Goal: Task Accomplishment & Management: Manage account settings

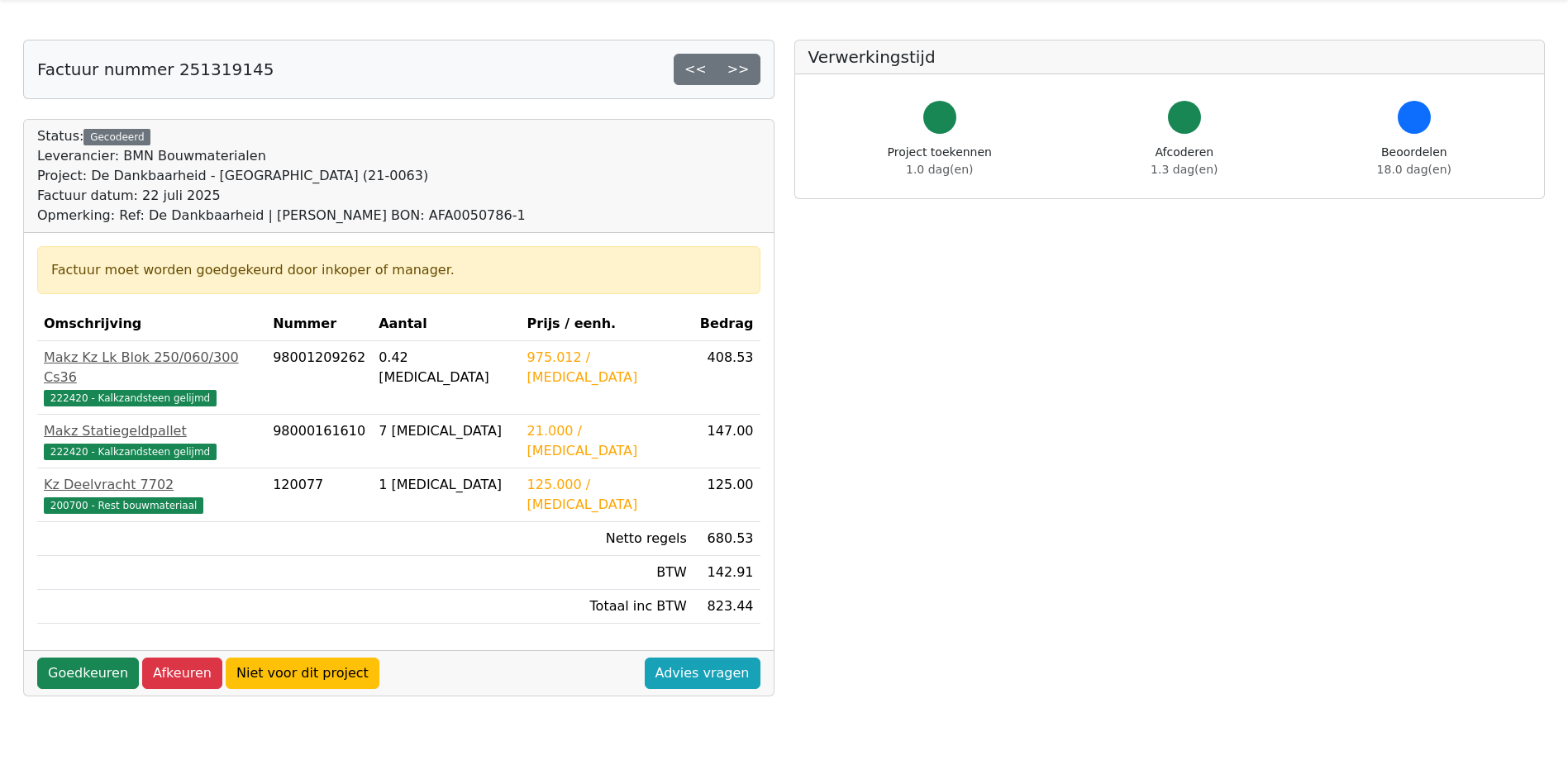
scroll to position [83, 0]
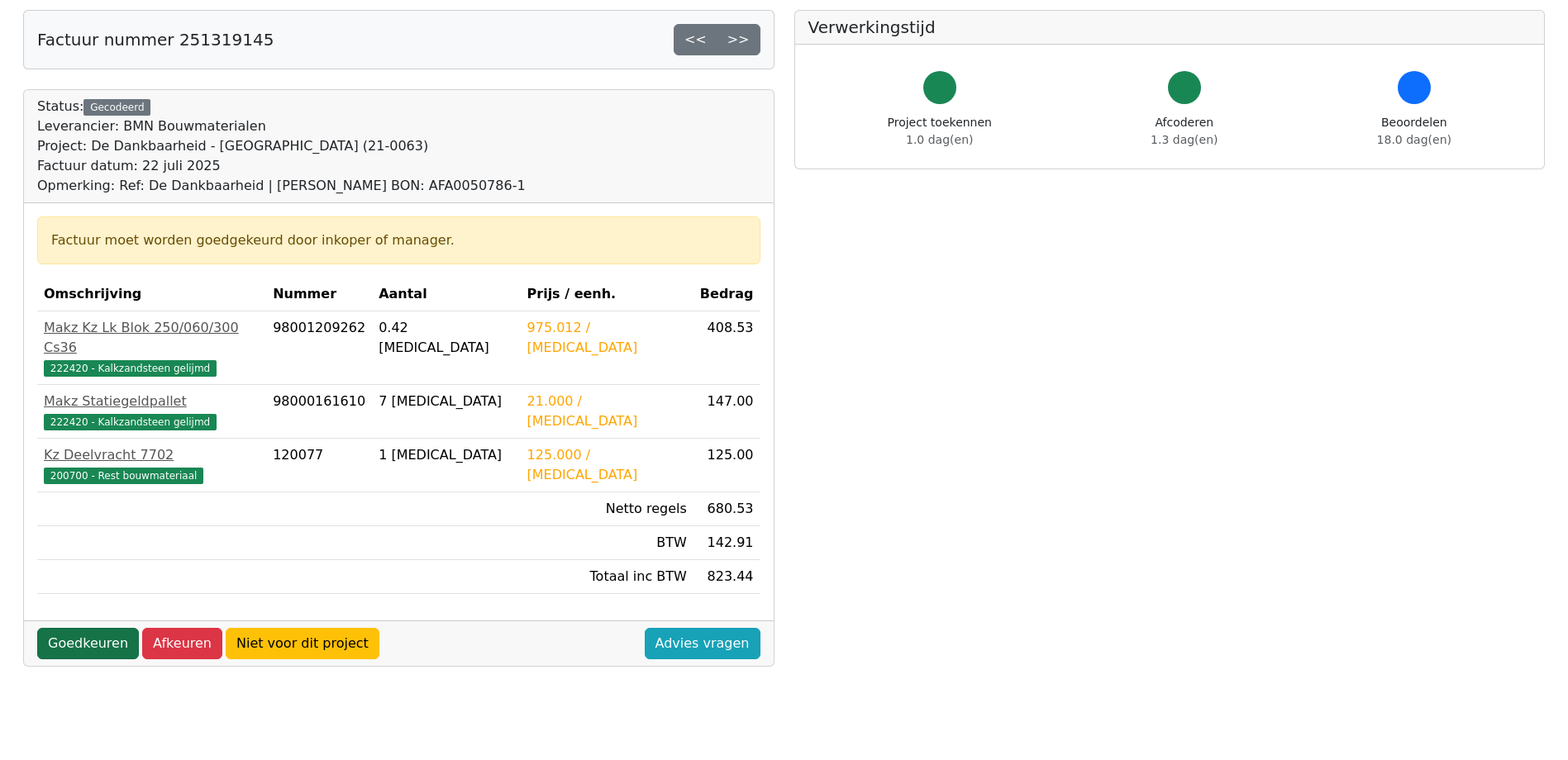
click at [87, 628] on link "Goedkeuren" at bounding box center [88, 643] width 101 height 32
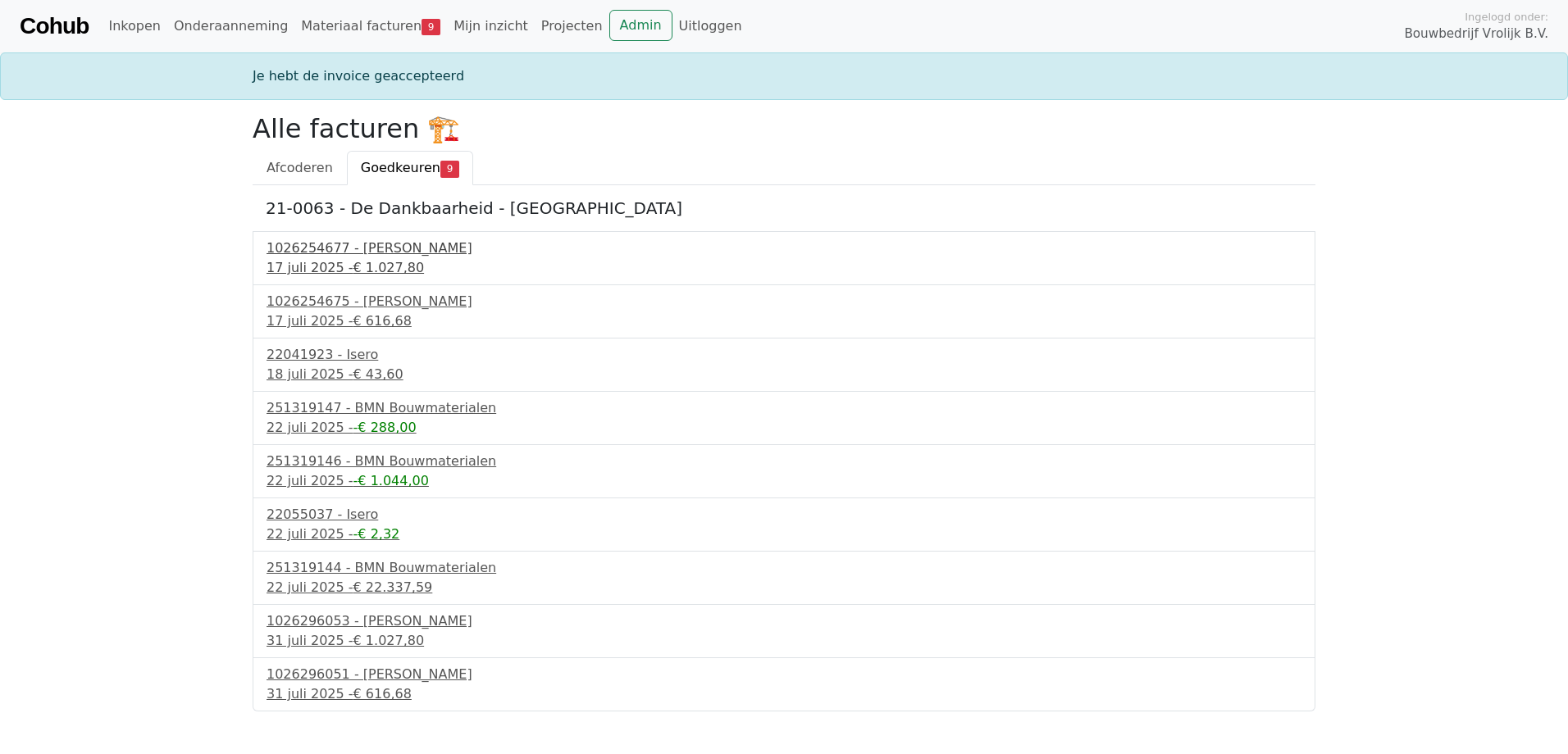
click at [307, 254] on div "1026254677 - Boels Verhuur" at bounding box center [784, 248] width 1035 height 20
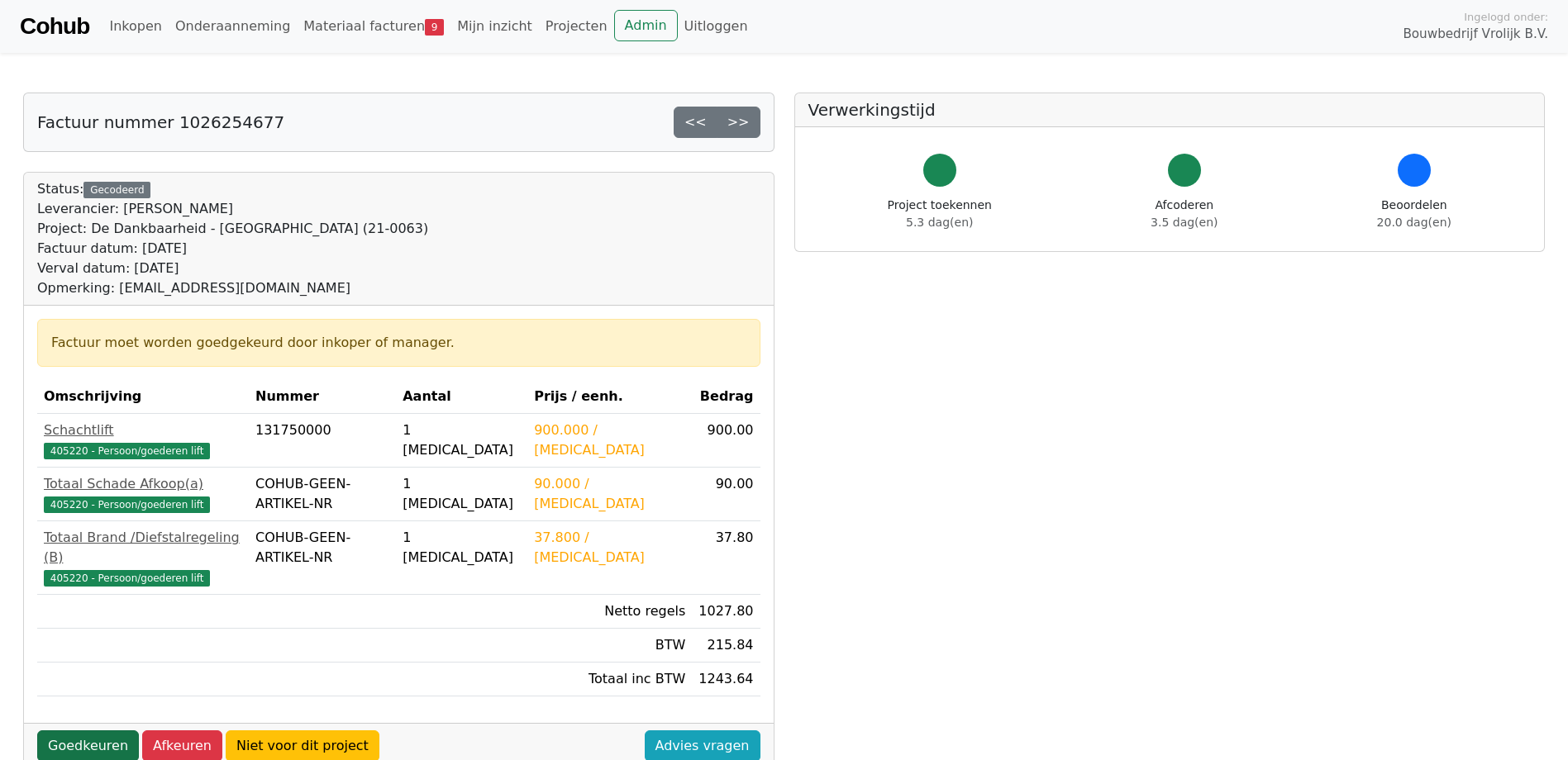
click at [81, 731] on link "Goedkeuren" at bounding box center [88, 746] width 101 height 32
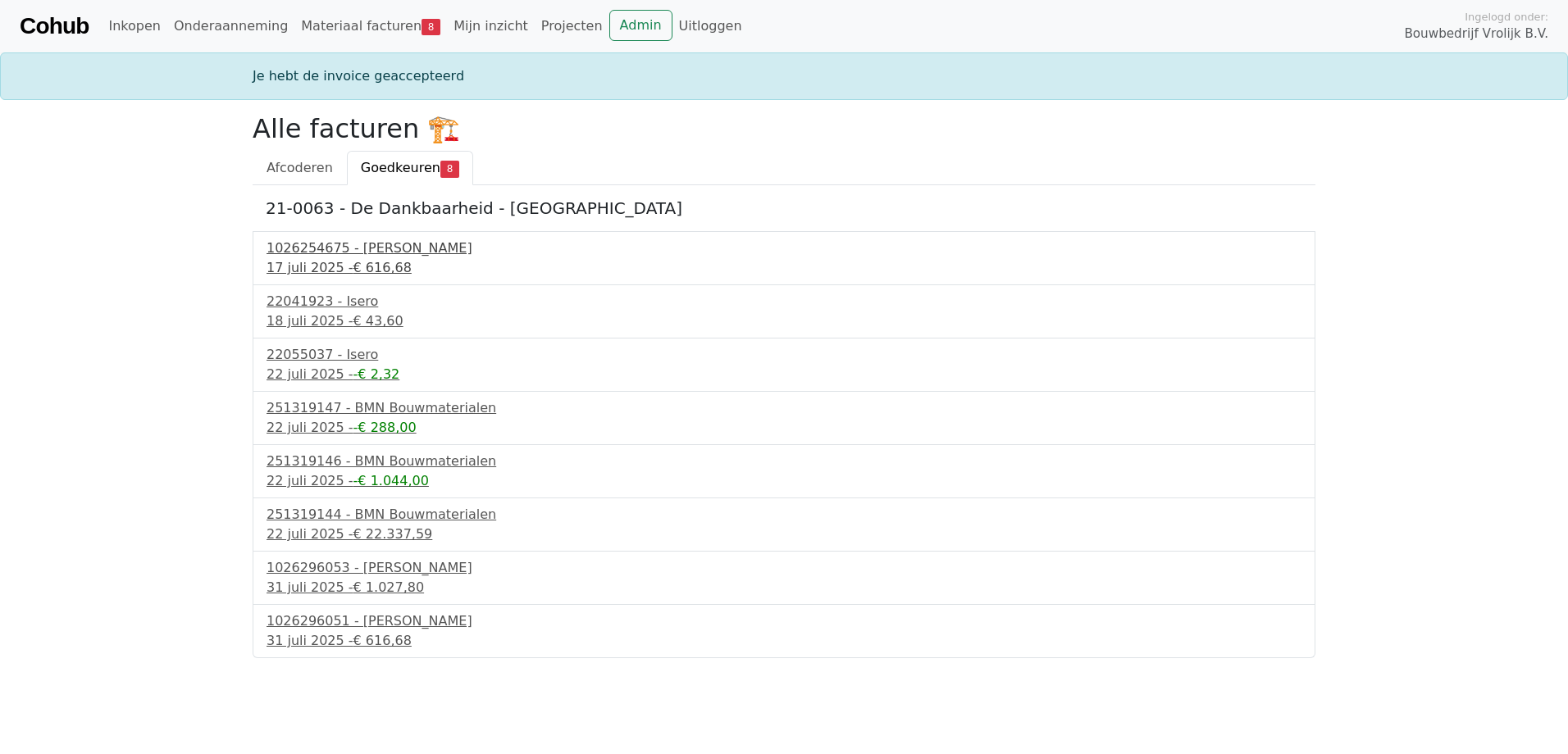
click at [373, 244] on div "1026254675 - Boels Verhuur" at bounding box center [784, 248] width 1035 height 20
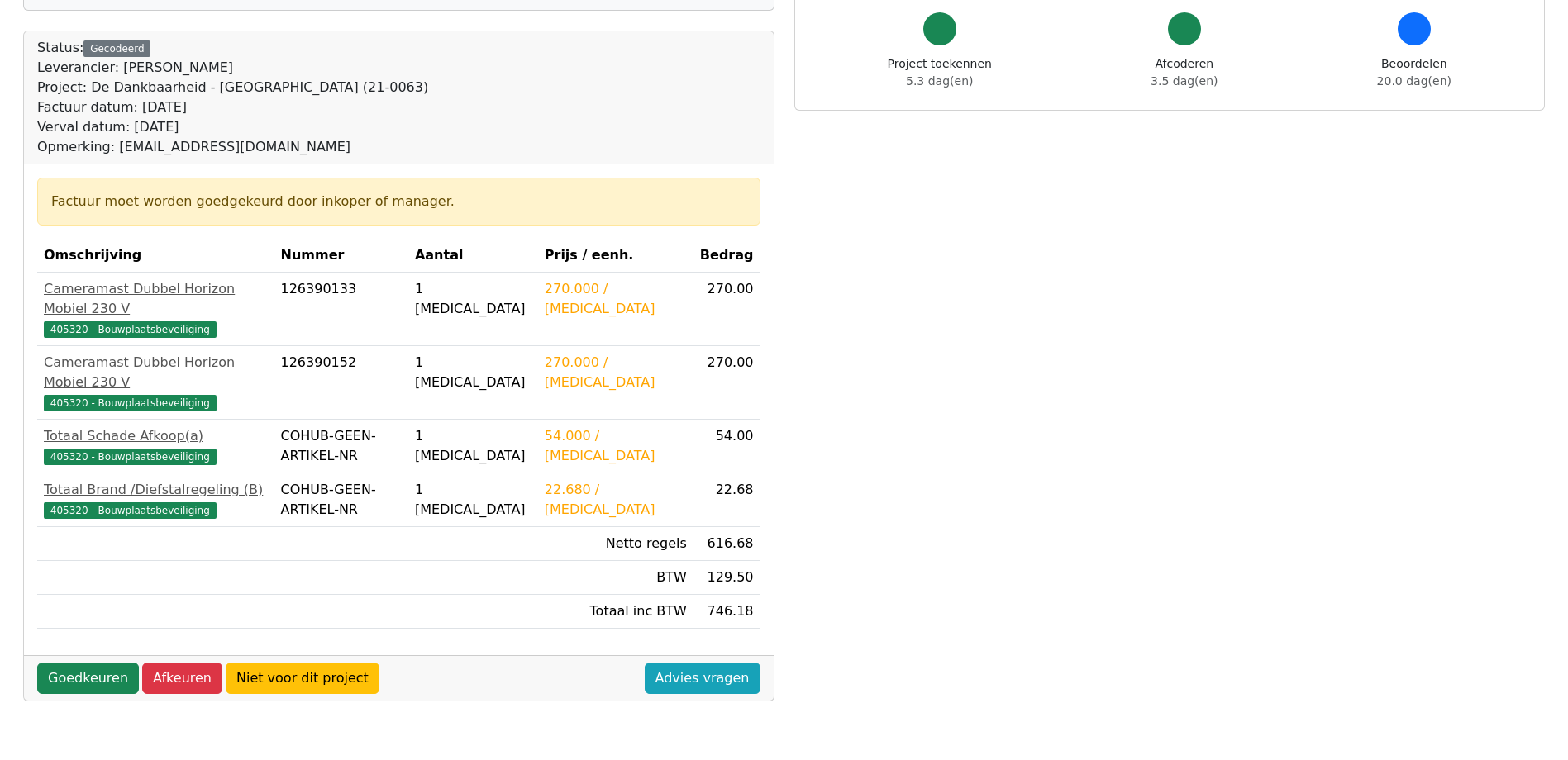
scroll to position [165, 0]
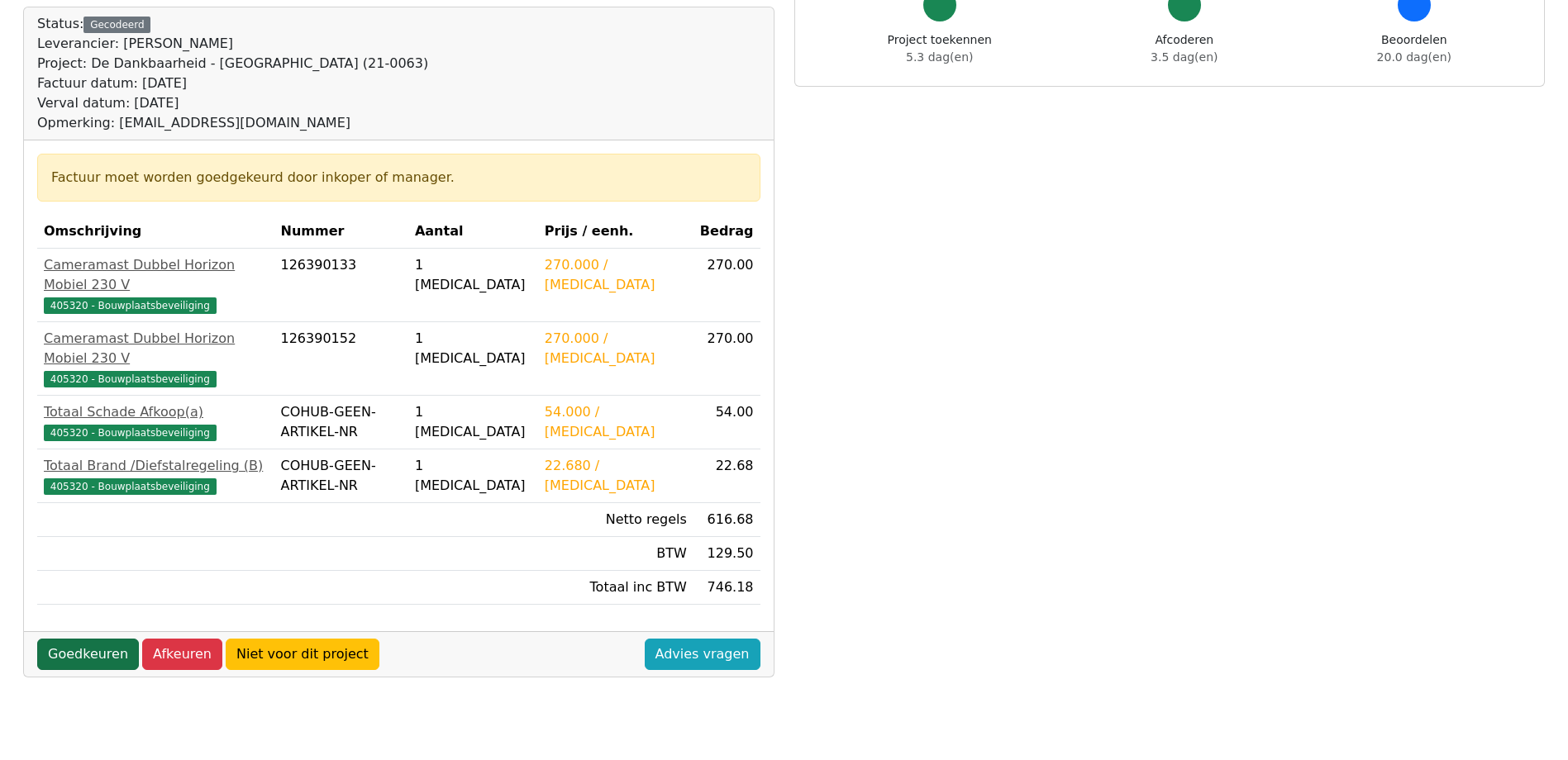
click at [66, 639] on link "Goedkeuren" at bounding box center [88, 655] width 101 height 32
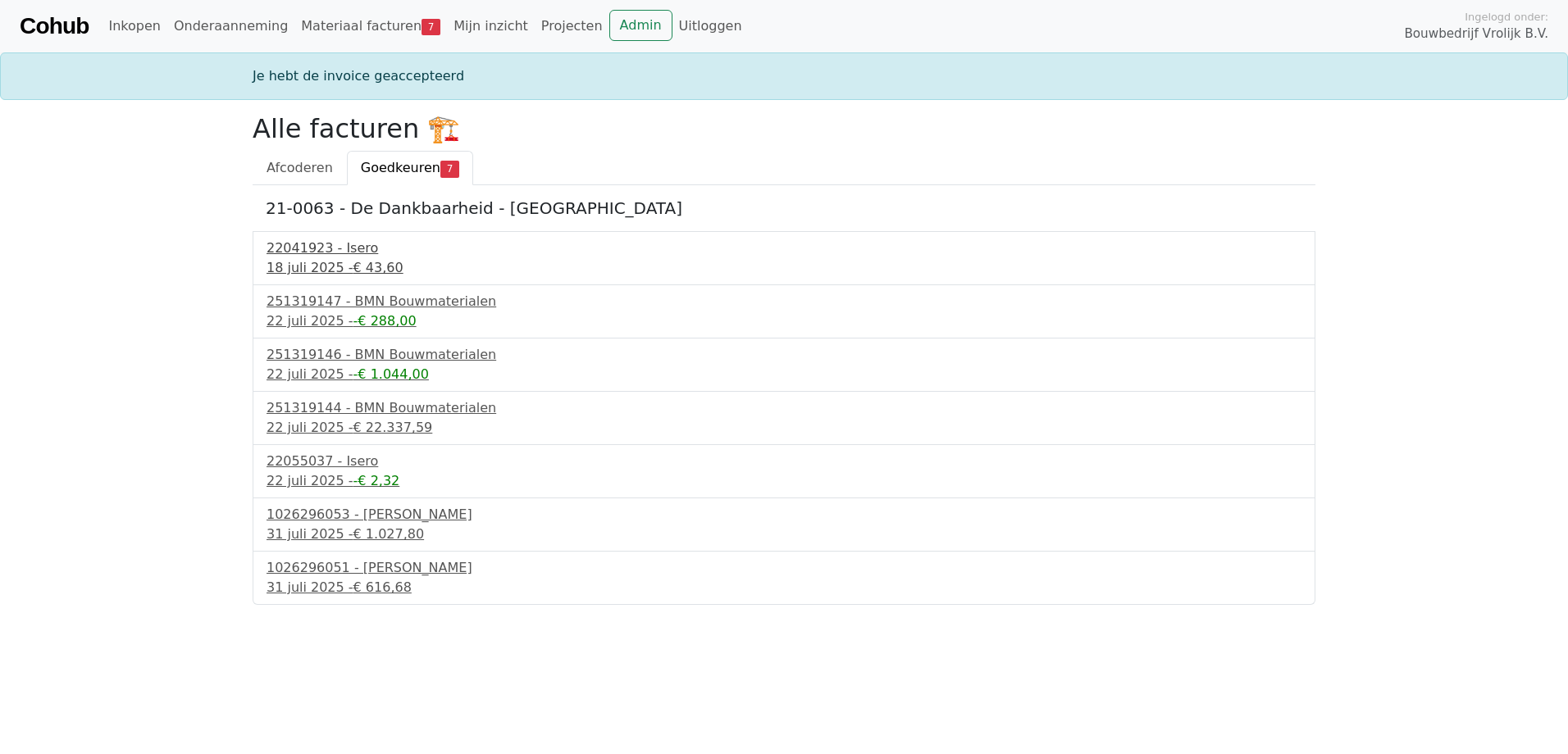
click at [338, 252] on div "22041923 - Isero" at bounding box center [784, 248] width 1035 height 20
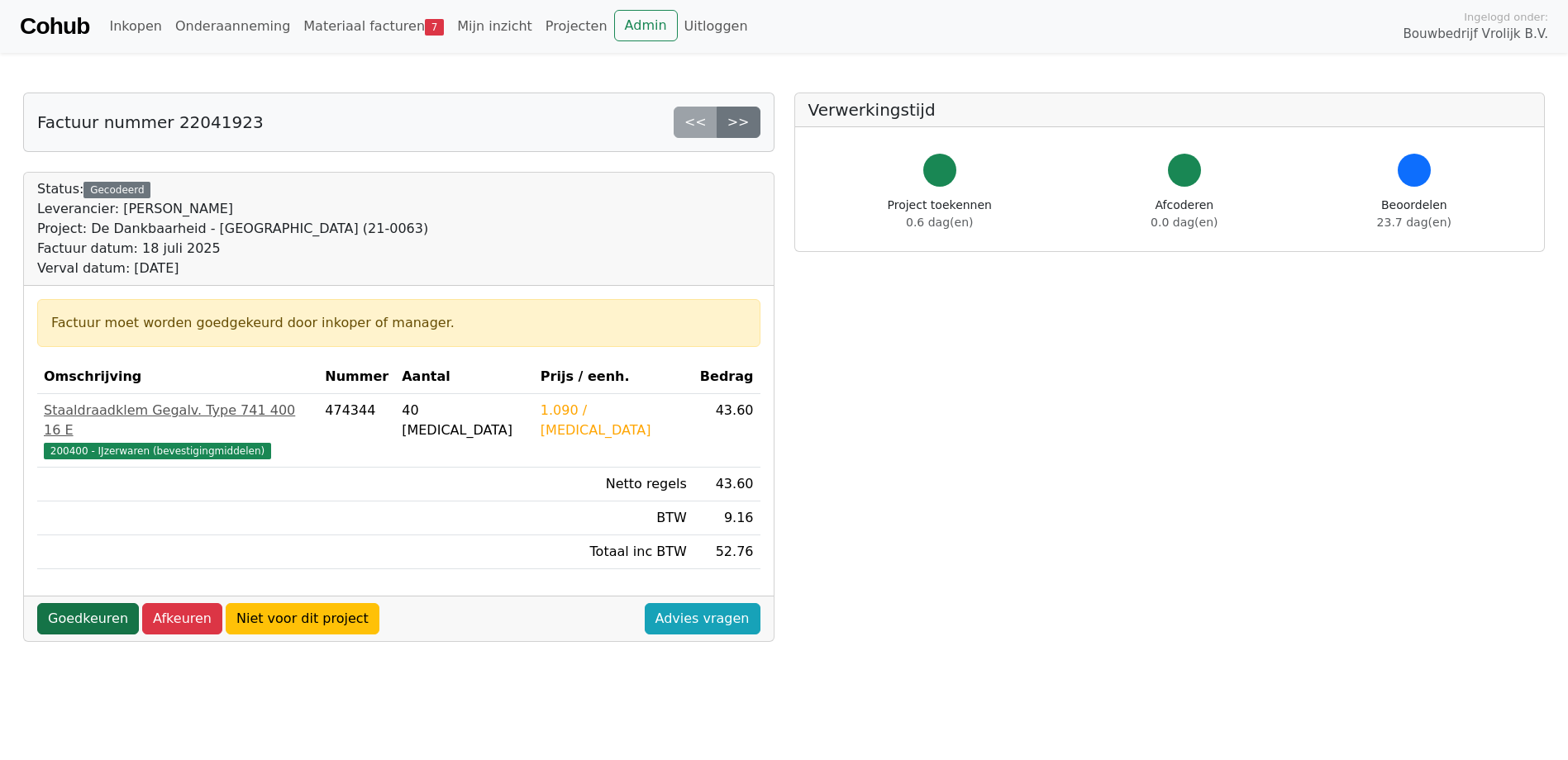
click at [71, 604] on link "Goedkeuren" at bounding box center [88, 619] width 101 height 32
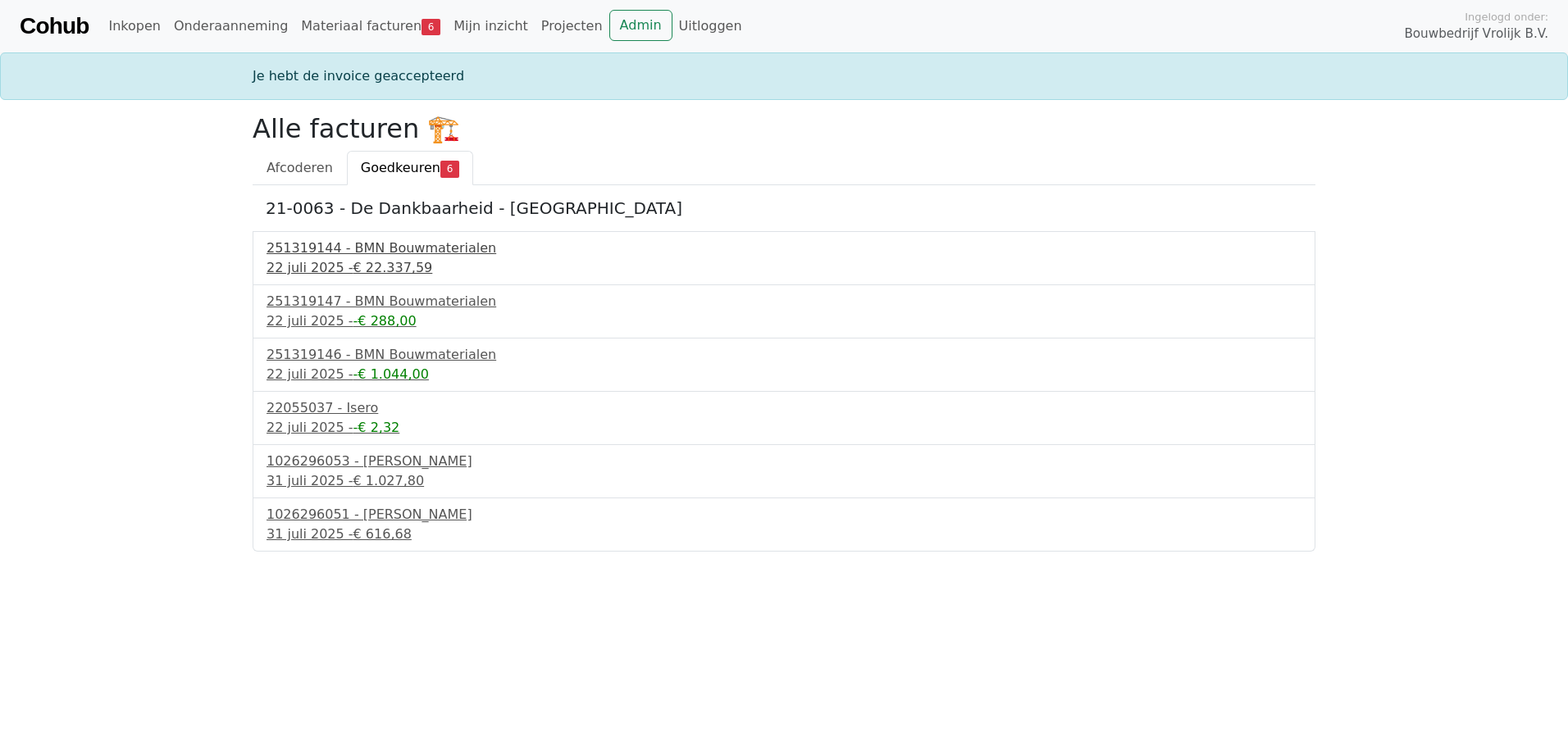
click at [396, 241] on div "251319144 - BMN Bouwmaterialen" at bounding box center [784, 248] width 1035 height 20
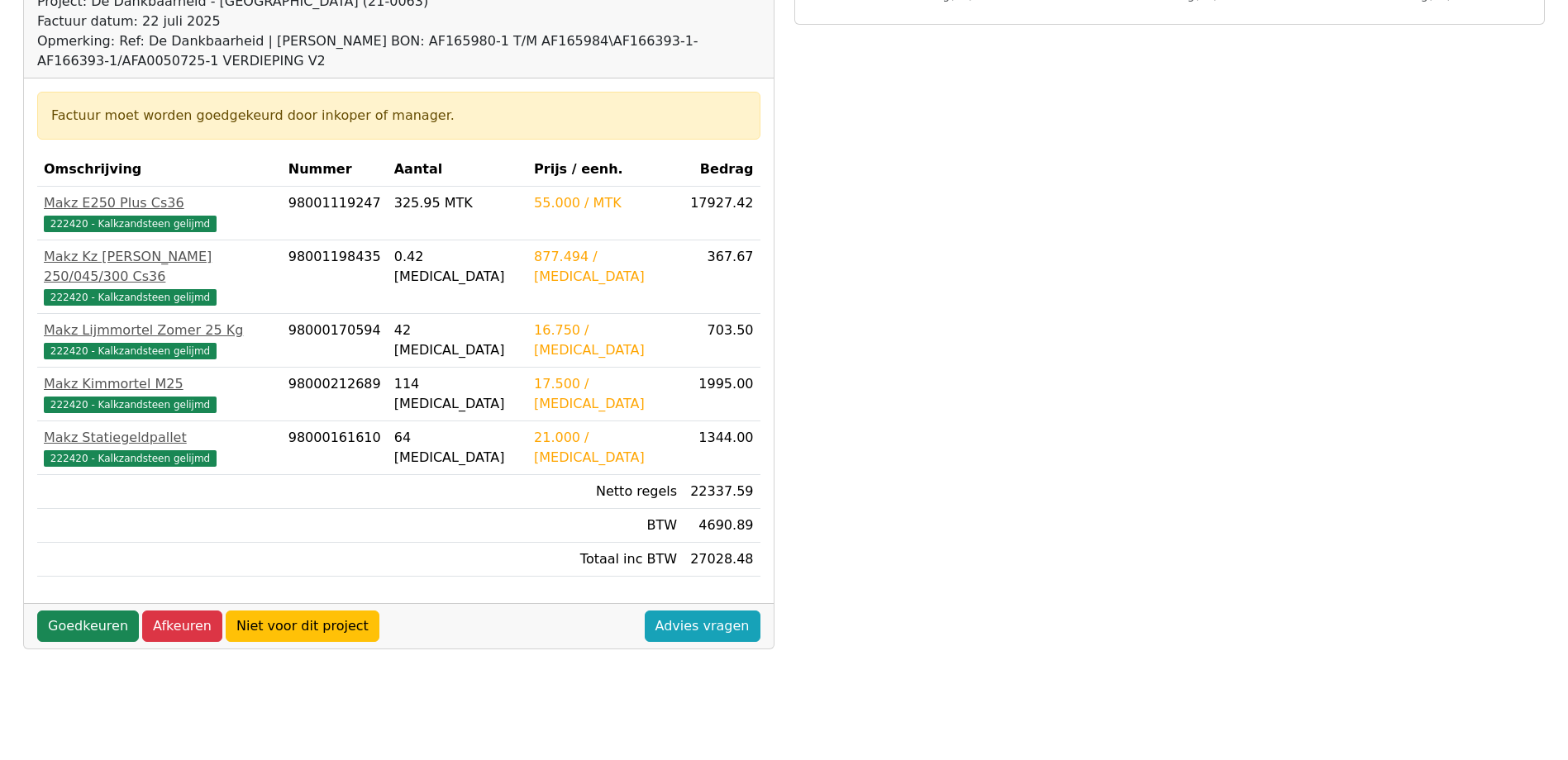
scroll to position [330, 0]
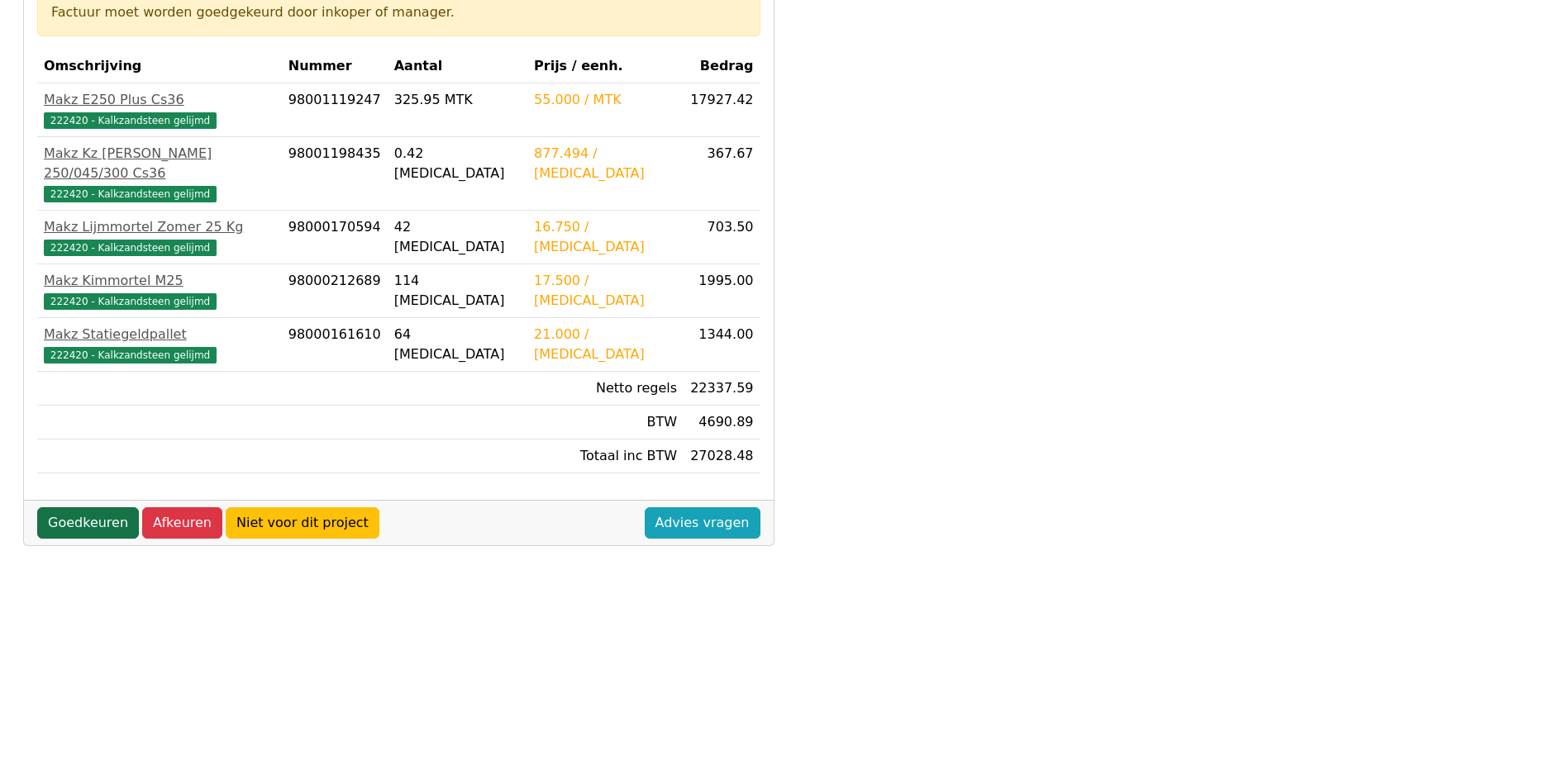
click at [55, 507] on link "Goedkeuren" at bounding box center [88, 522] width 101 height 32
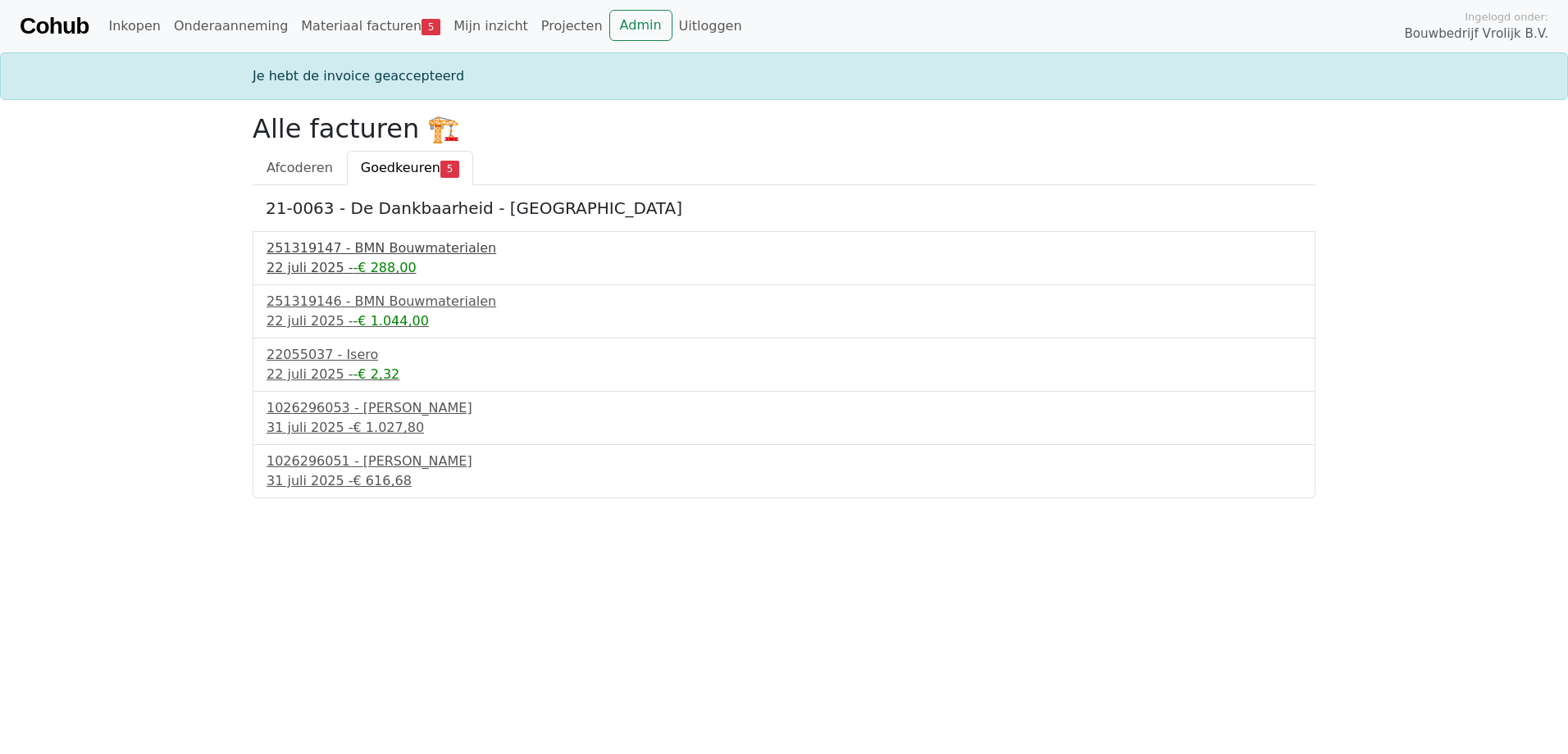
click at [365, 250] on div "251319147 - BMN Bouwmaterialen" at bounding box center [784, 248] width 1035 height 20
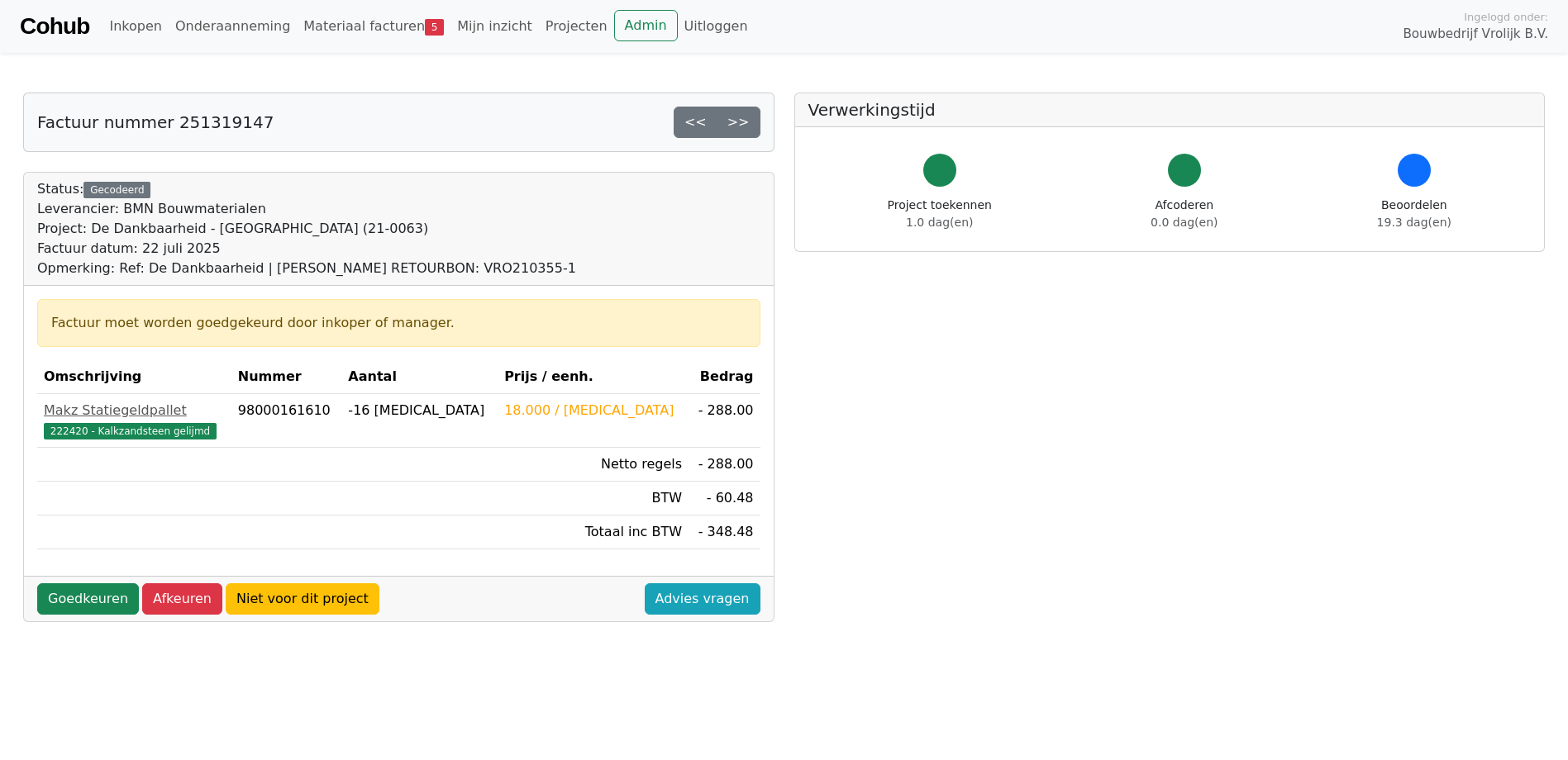
scroll to position [83, 0]
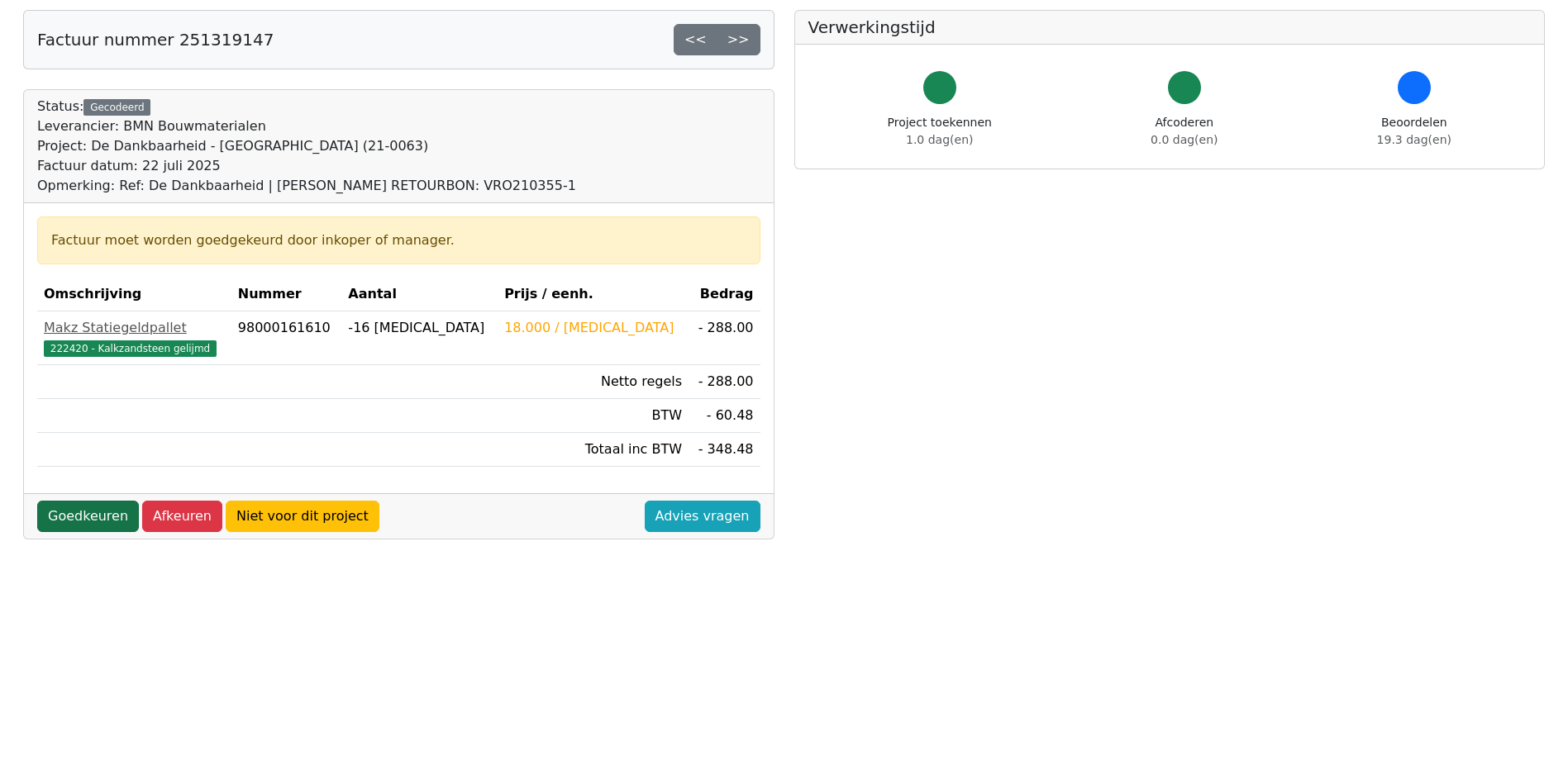
click at [86, 514] on link "Goedkeuren" at bounding box center [88, 517] width 101 height 32
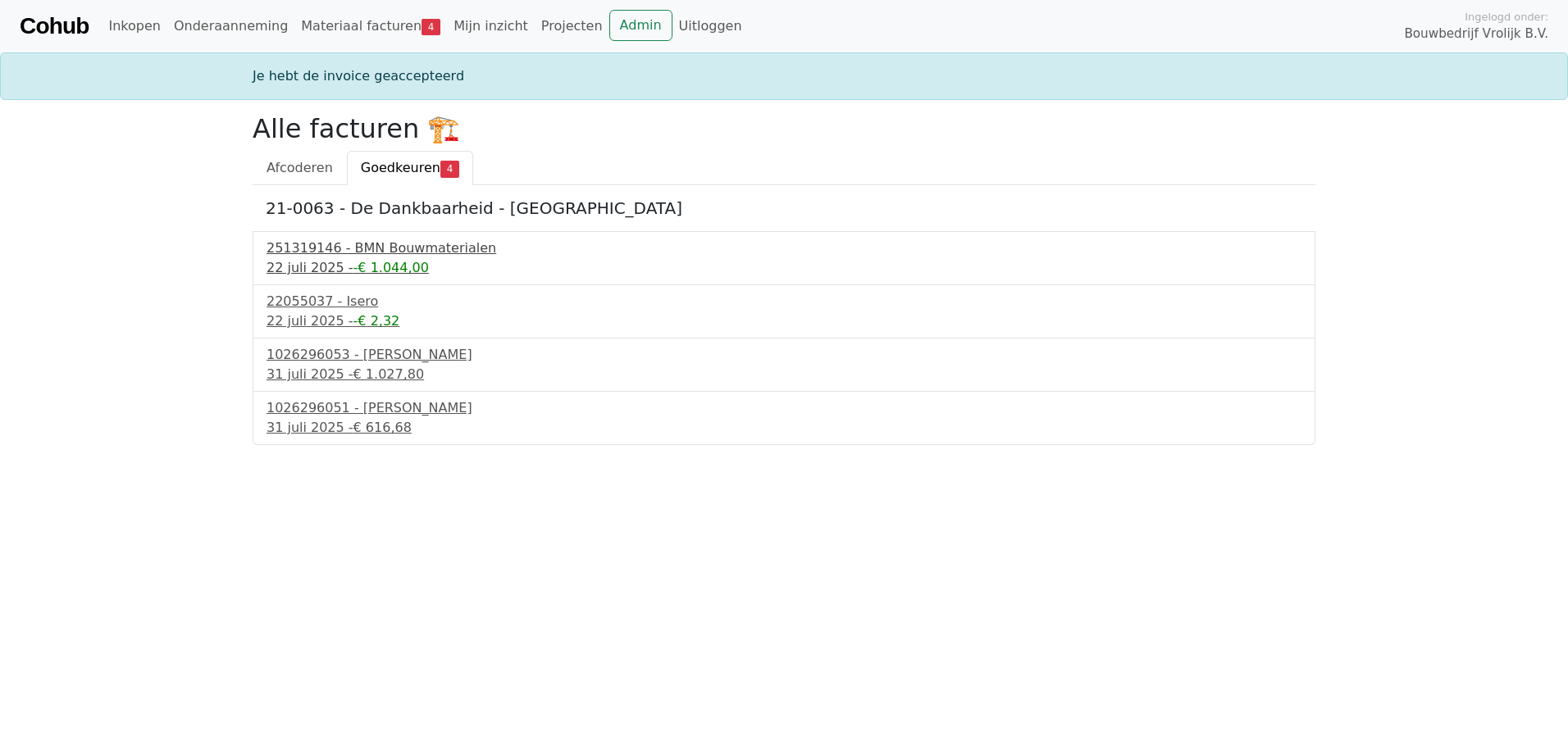
click at [341, 244] on div "251319146 - BMN Bouwmaterialen" at bounding box center [784, 248] width 1035 height 20
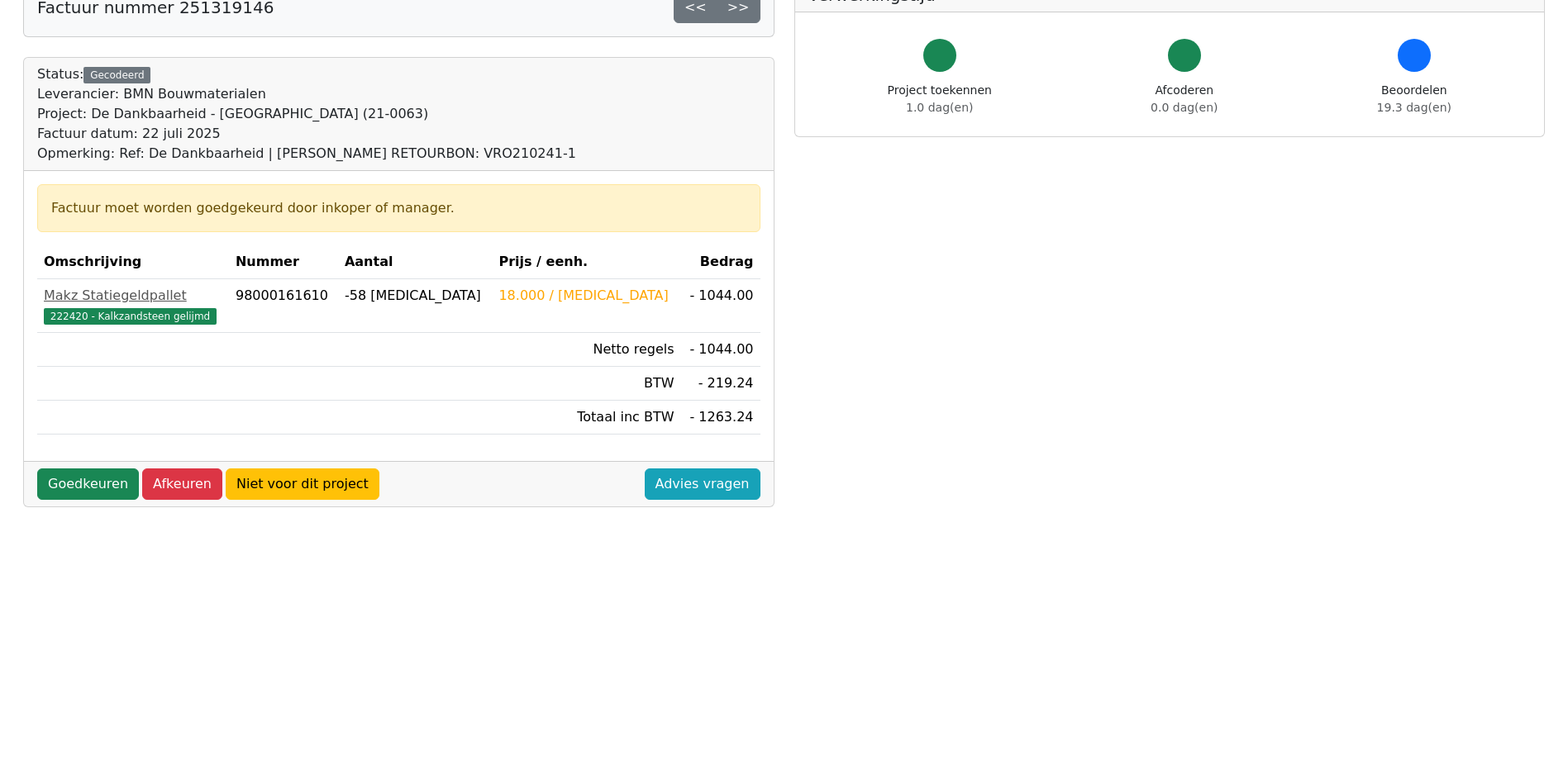
scroll to position [165, 0]
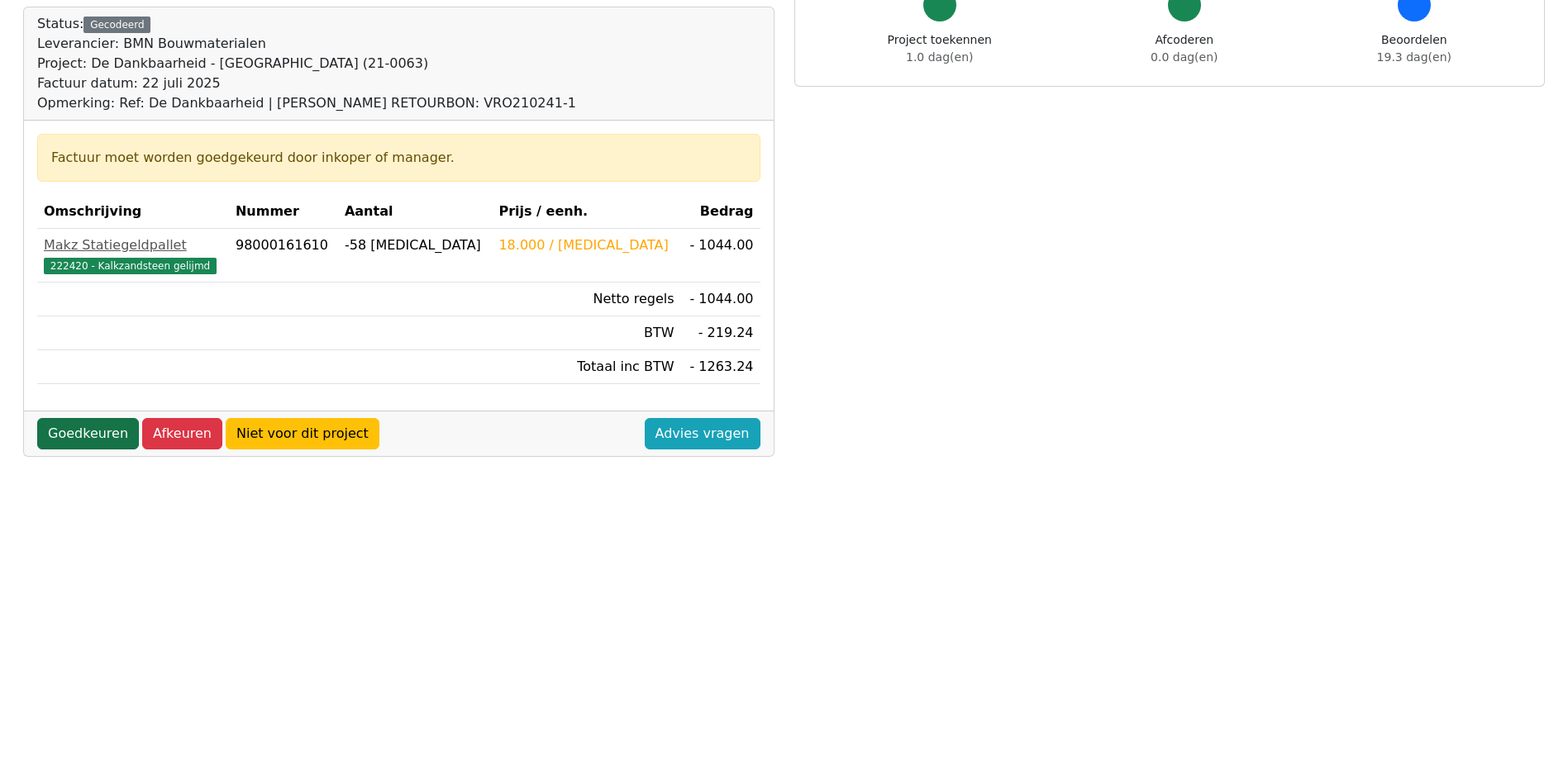
click at [91, 435] on link "Goedkeuren" at bounding box center [88, 434] width 101 height 32
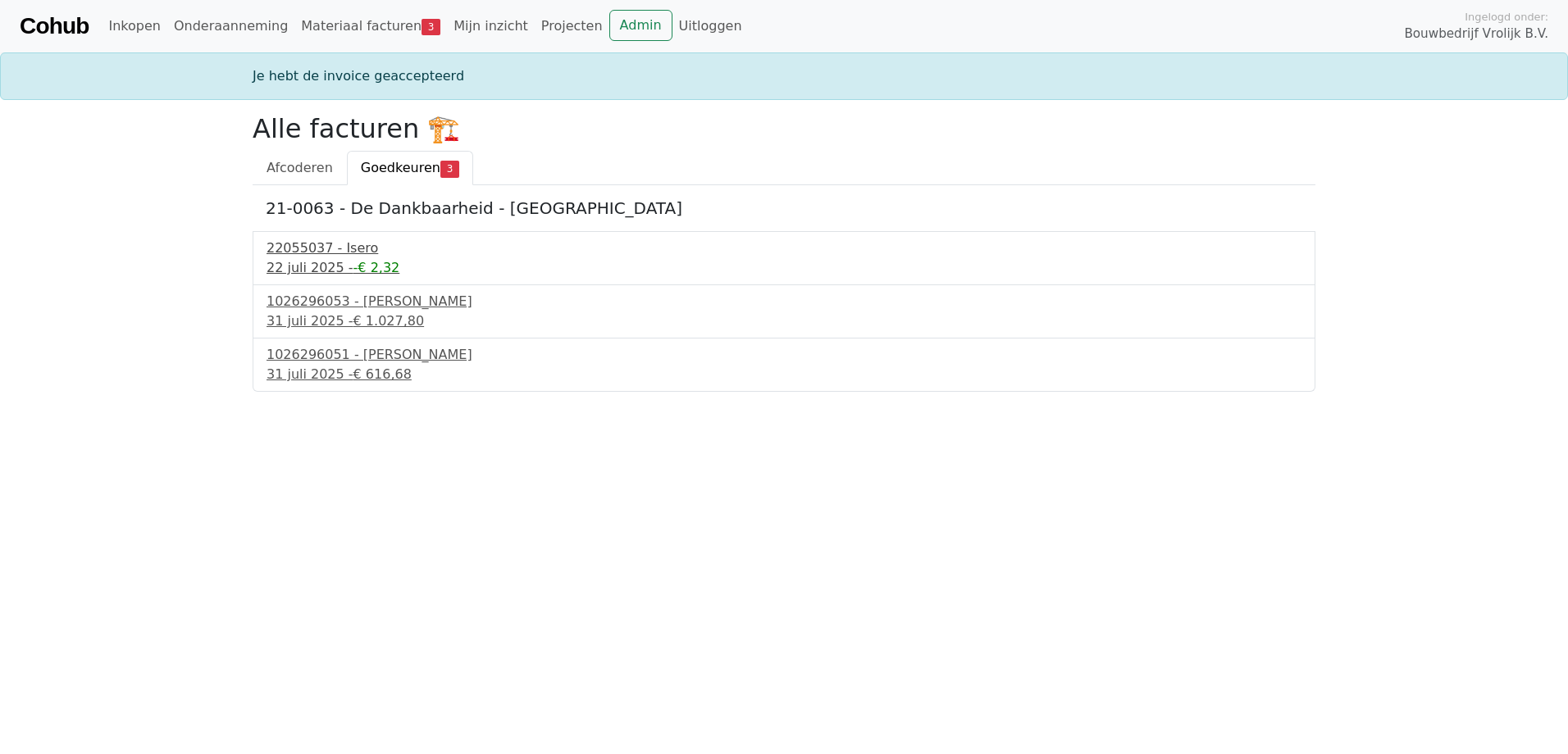
click at [344, 245] on div "22055037 - Isero" at bounding box center [784, 248] width 1035 height 20
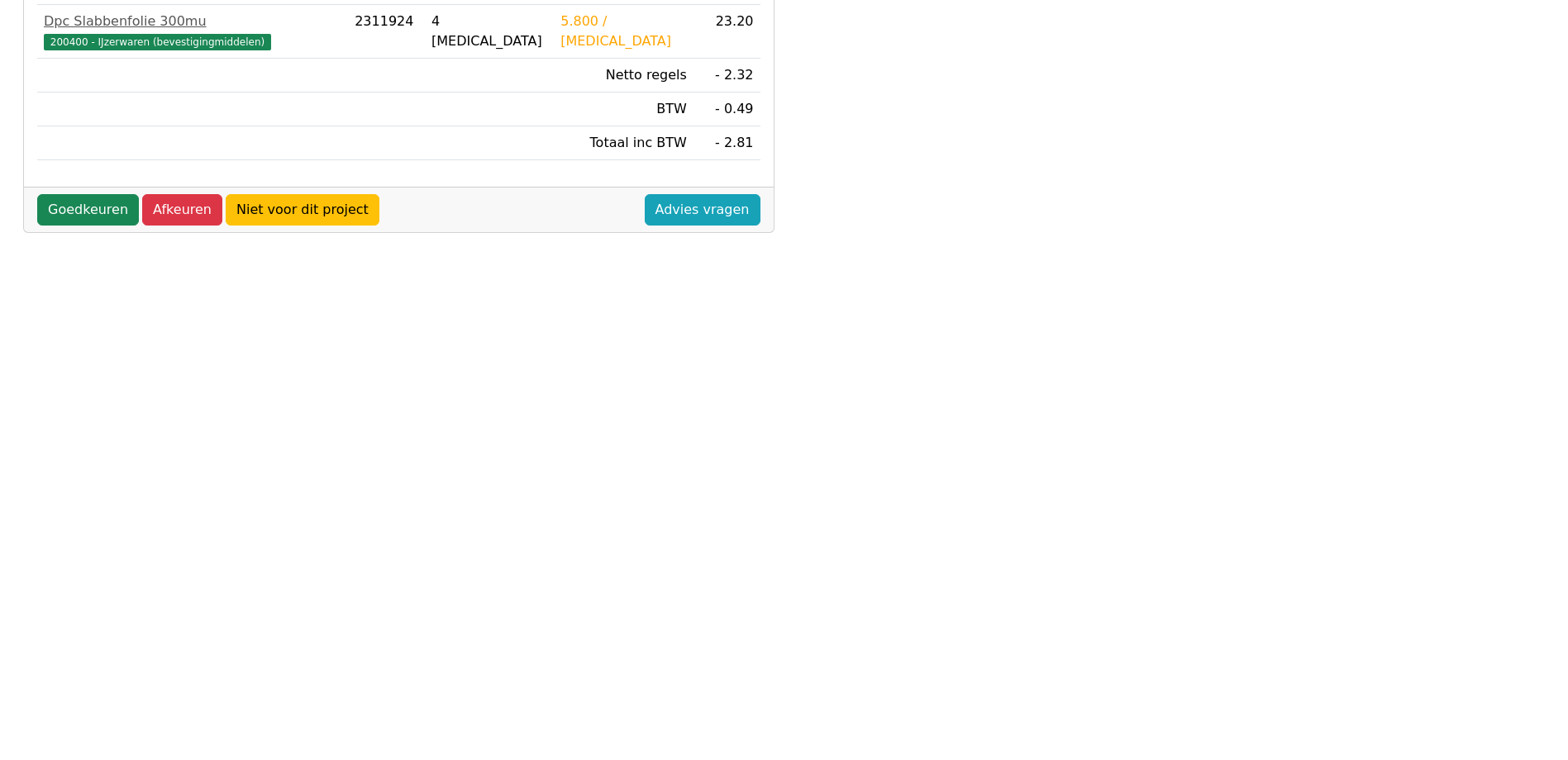
scroll to position [465, 0]
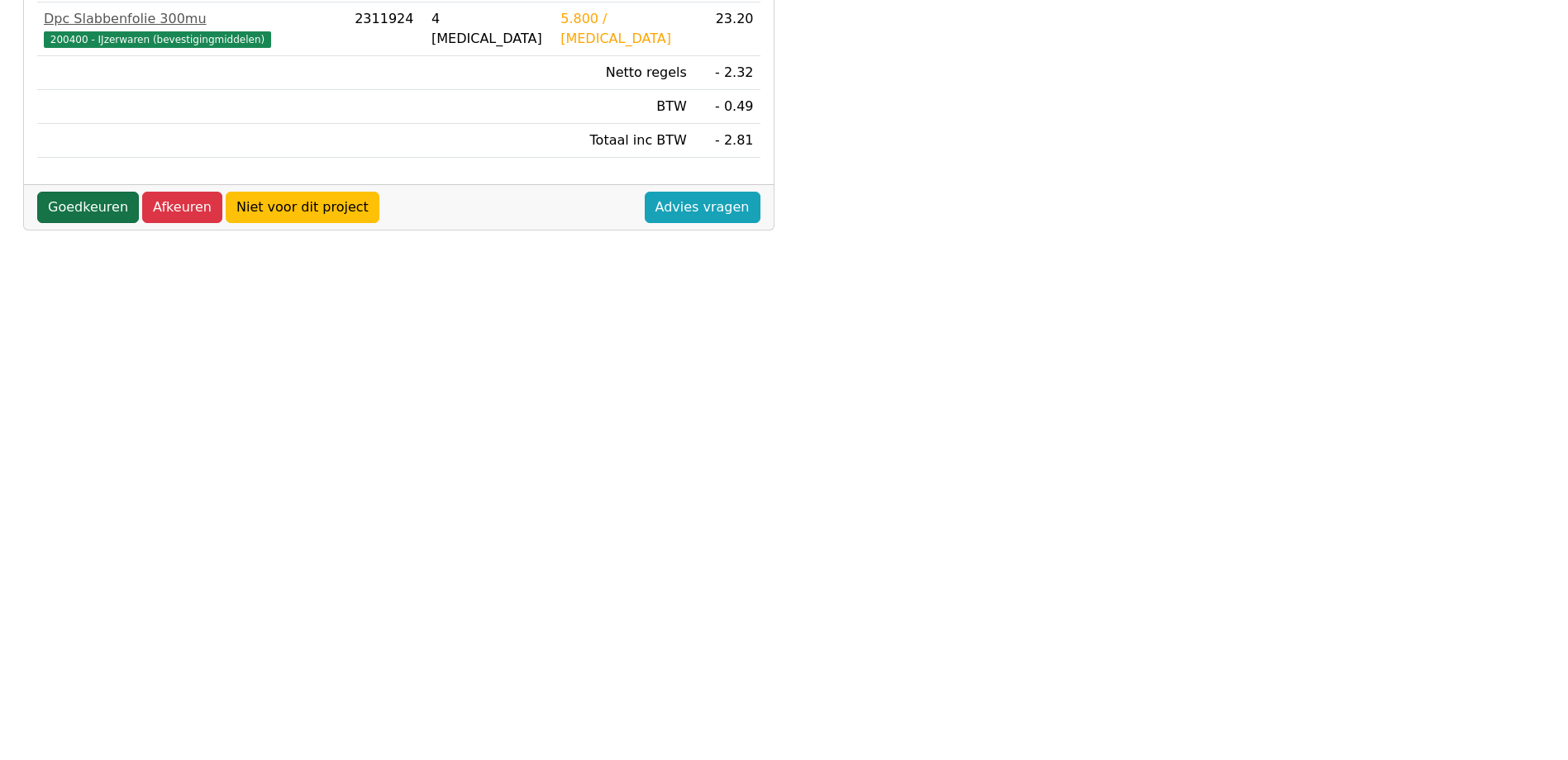
click at [83, 192] on link "Goedkeuren" at bounding box center [88, 208] width 101 height 32
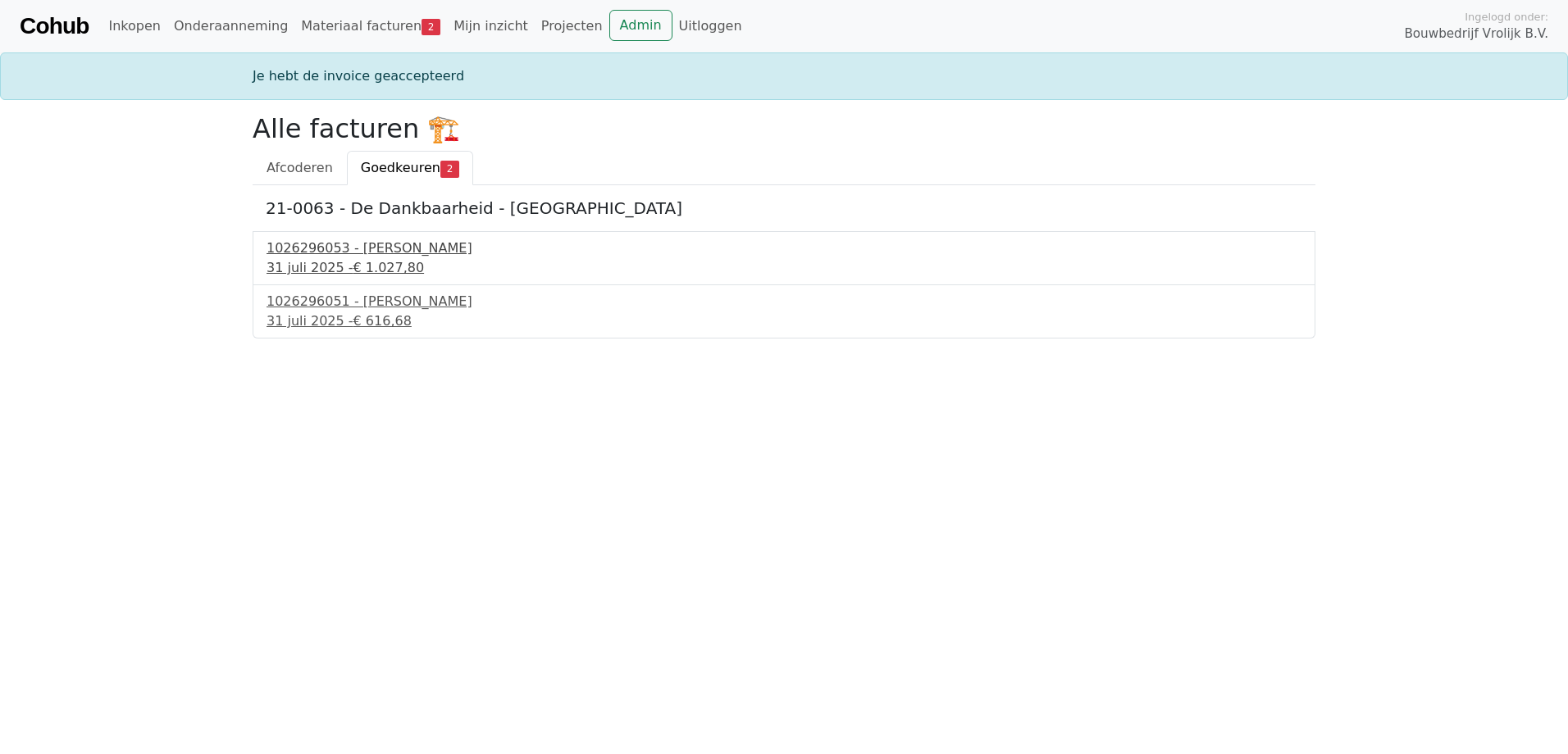
click at [386, 253] on div "1026296053 - Boels Verhuur" at bounding box center [784, 248] width 1035 height 20
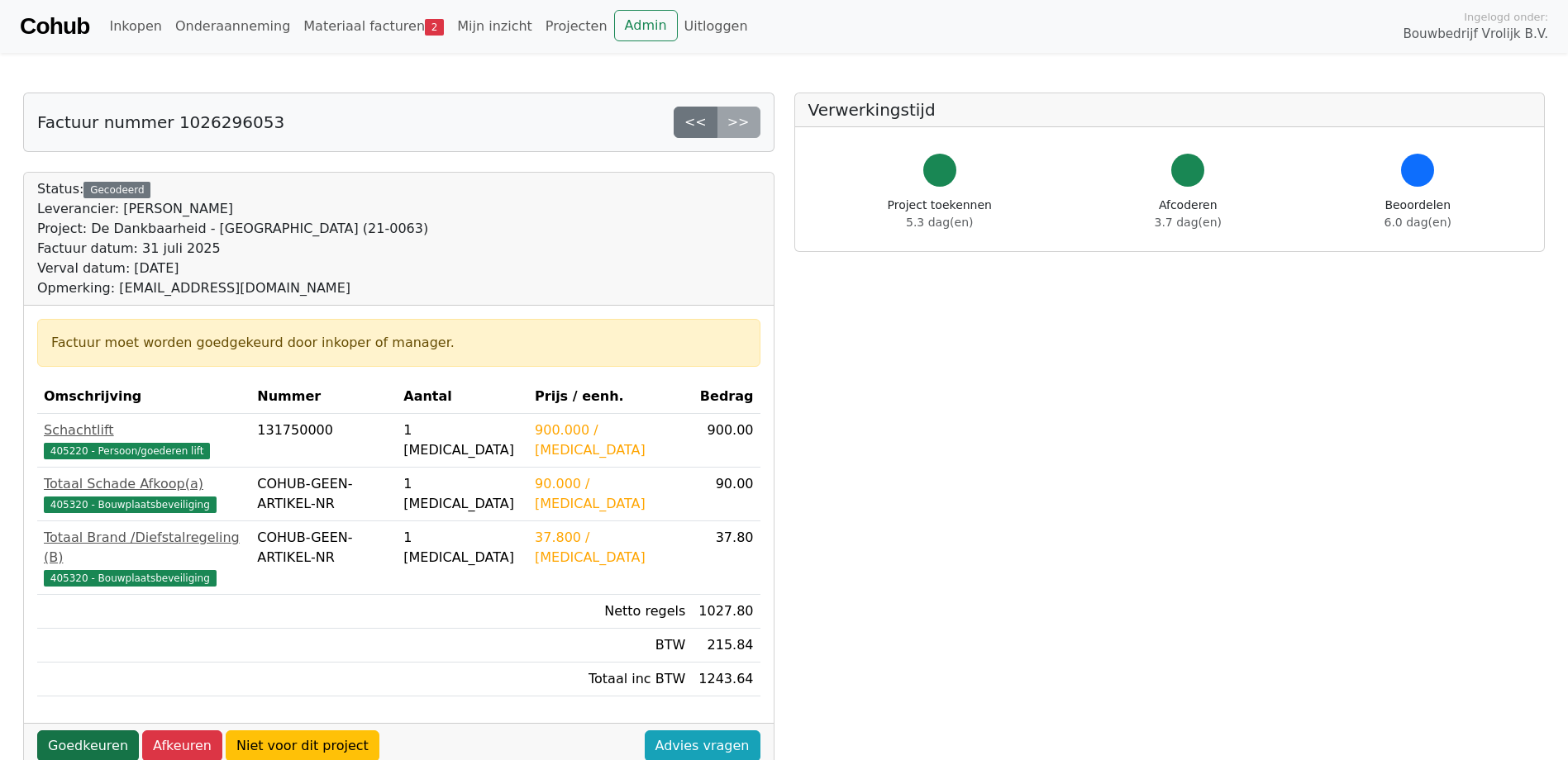
click at [77, 733] on link "Goedkeuren" at bounding box center [88, 746] width 101 height 32
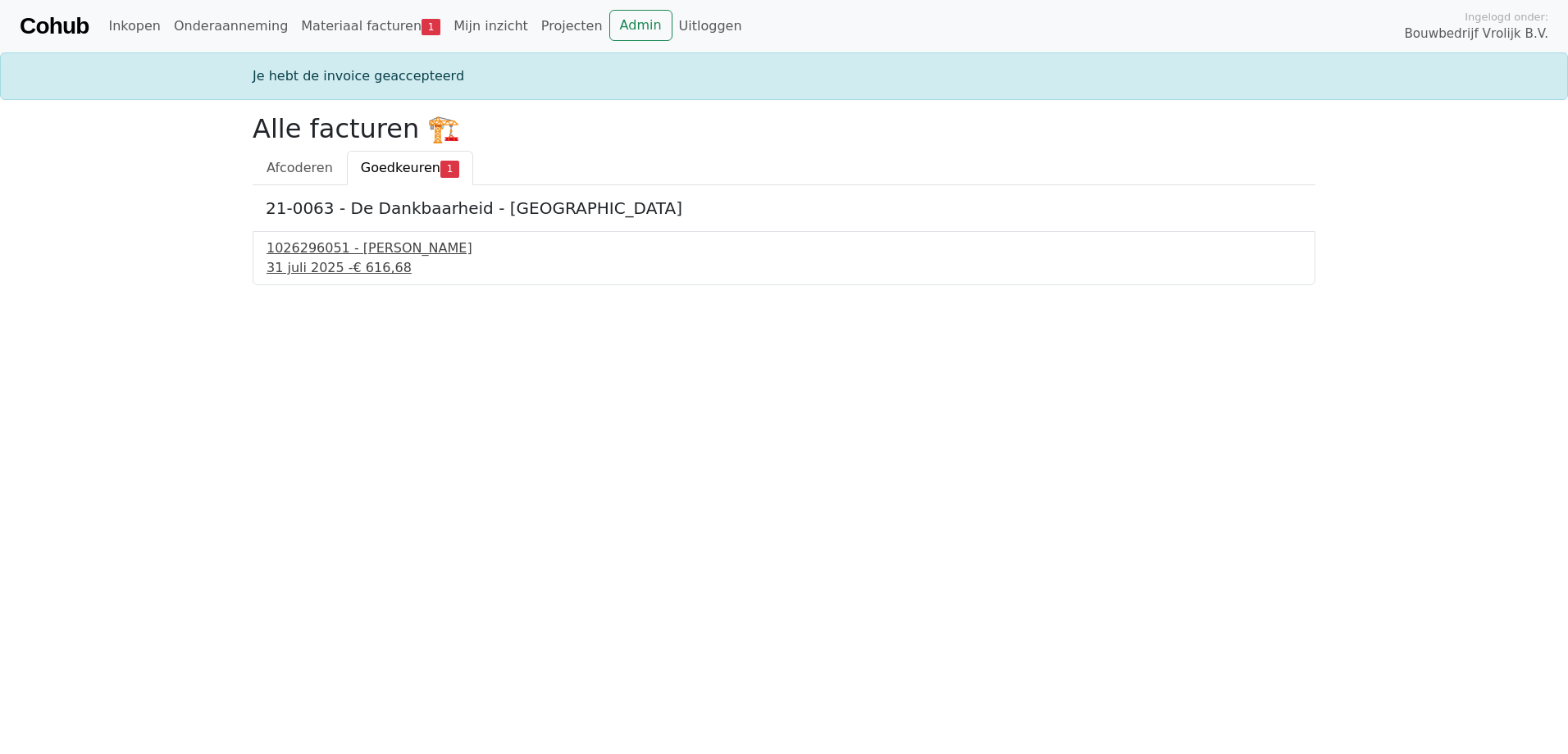
click at [344, 249] on div "1026296051 - Boels Verhuur" at bounding box center [784, 248] width 1035 height 20
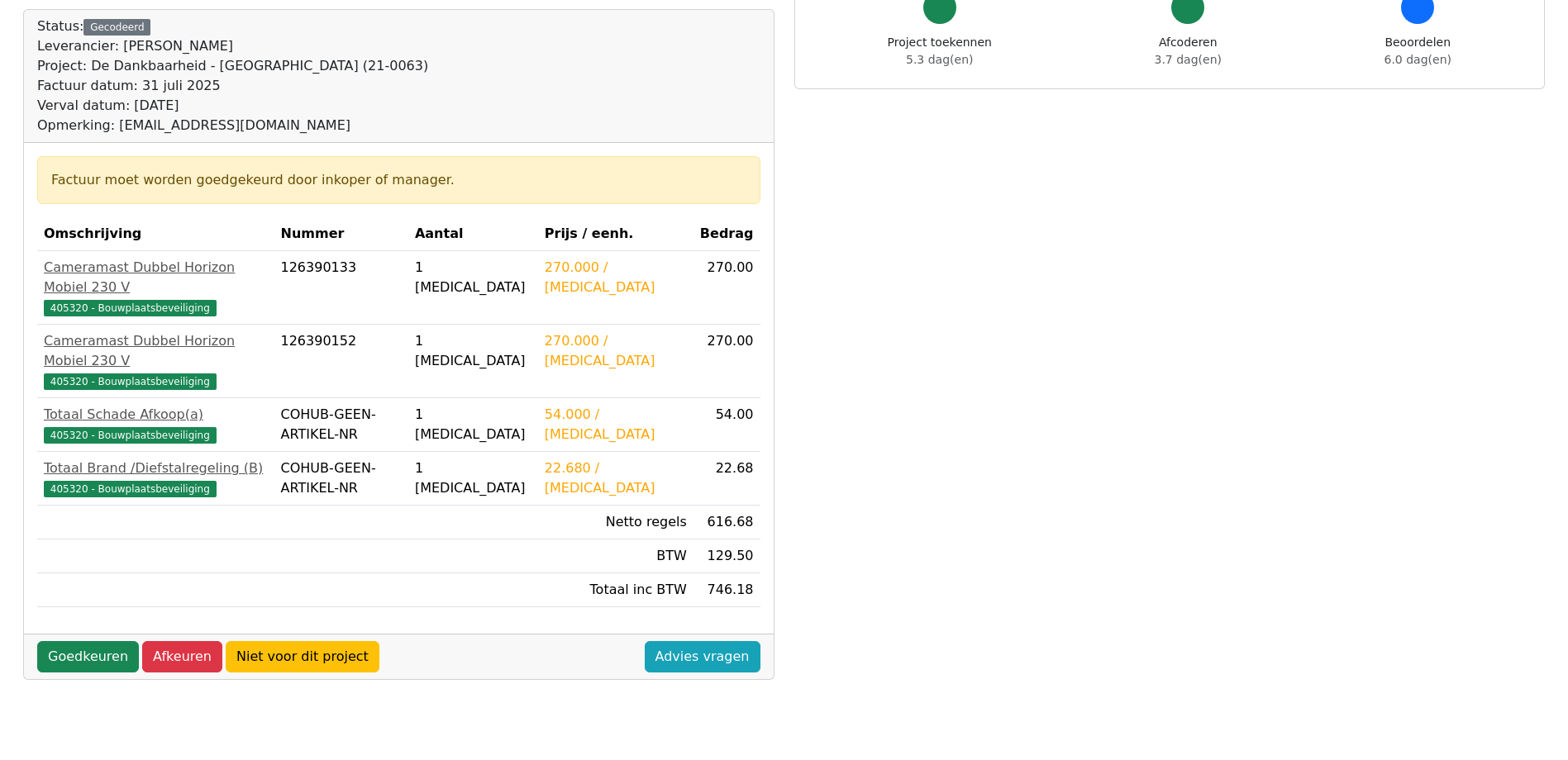
scroll to position [165, 0]
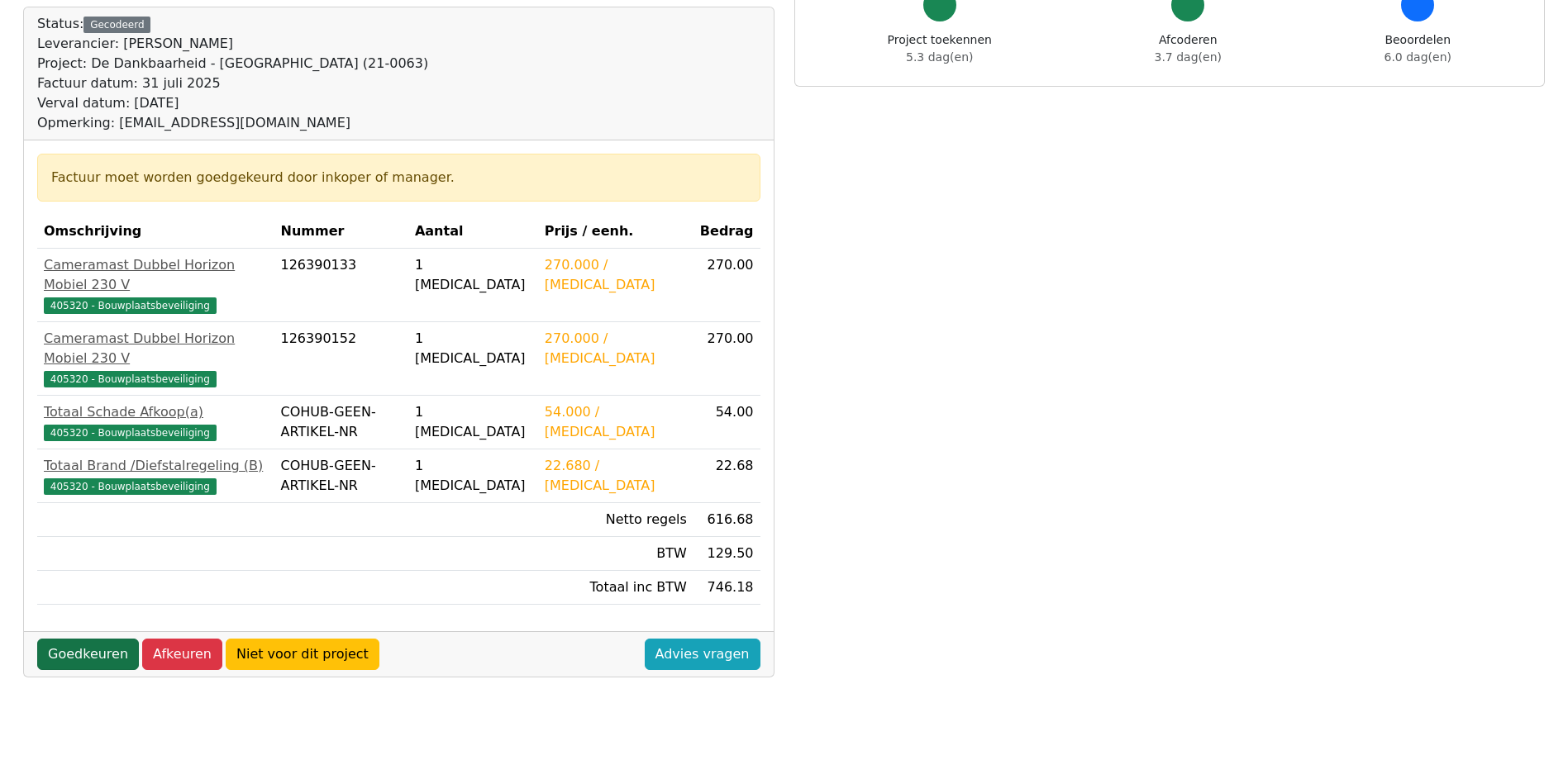
click at [103, 639] on link "Goedkeuren" at bounding box center [88, 655] width 101 height 32
